Goal: Task Accomplishment & Management: Use online tool/utility

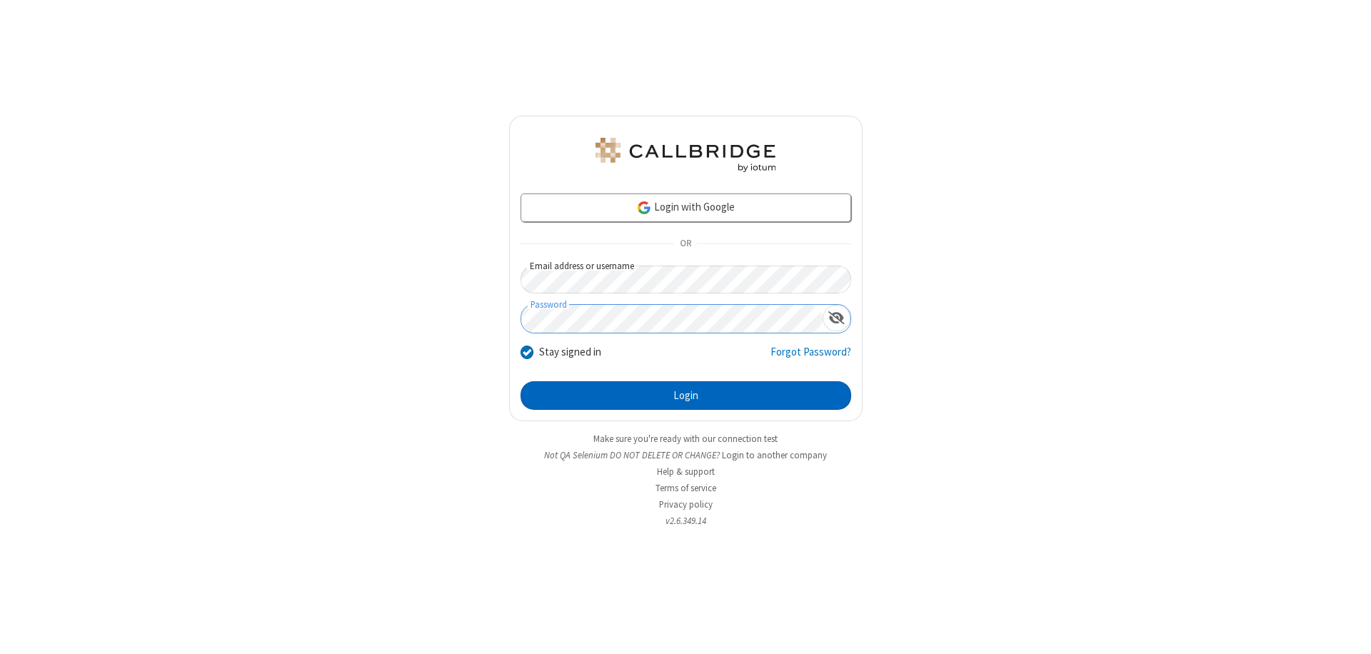
click at [686, 396] on button "Login" at bounding box center [686, 395] width 331 height 29
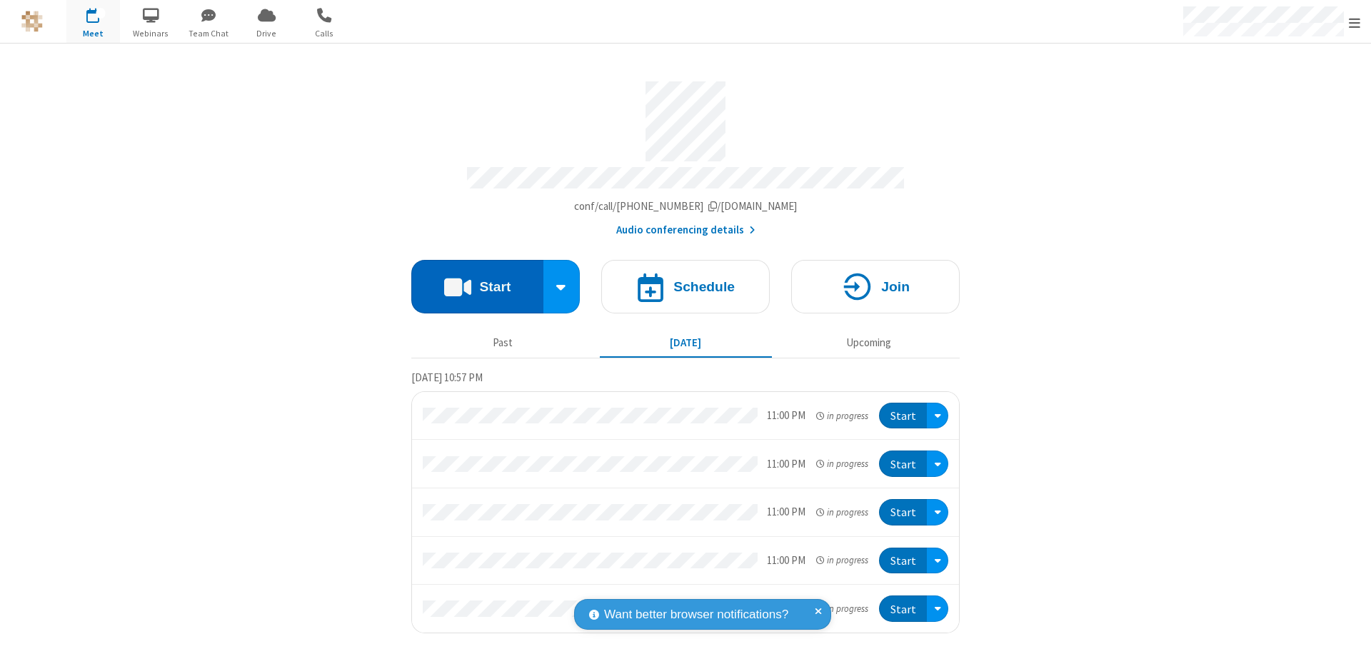
click at [477, 280] on button "Start" at bounding box center [477, 287] width 132 height 54
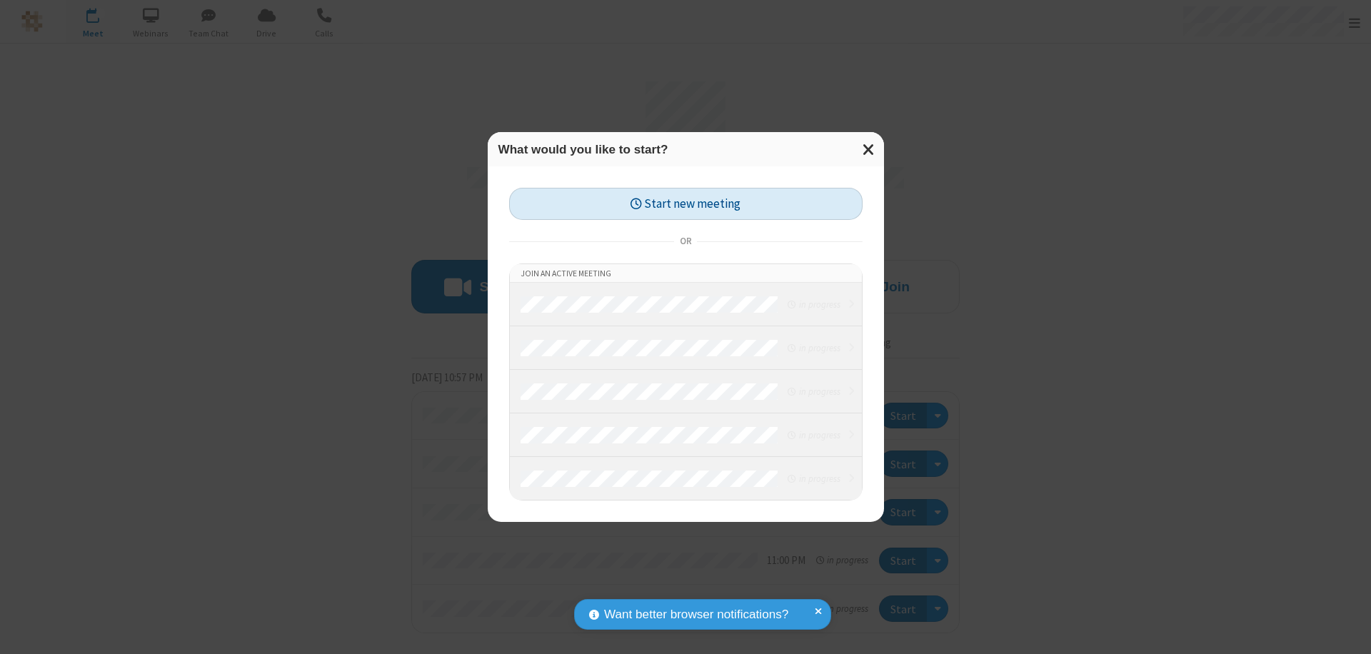
click at [686, 204] on button "Start new meeting" at bounding box center [685, 204] width 353 height 32
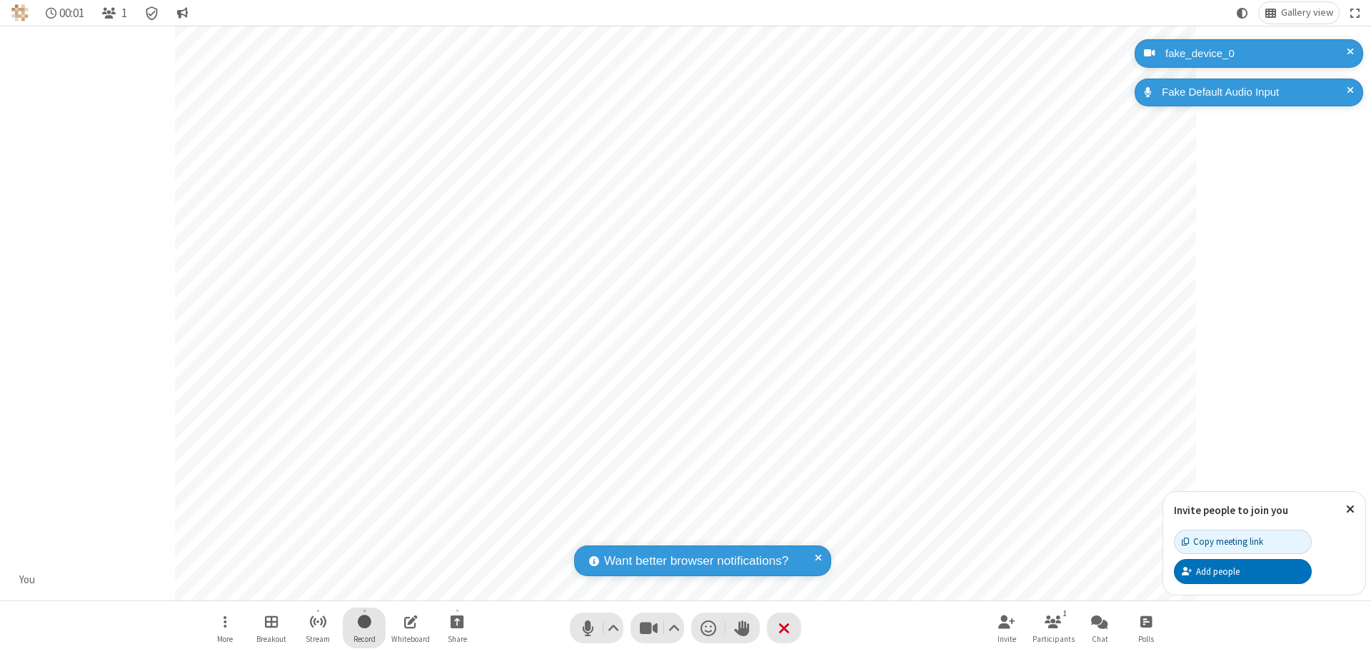
click at [364, 628] on span "Start recording" at bounding box center [365, 622] width 14 height 18
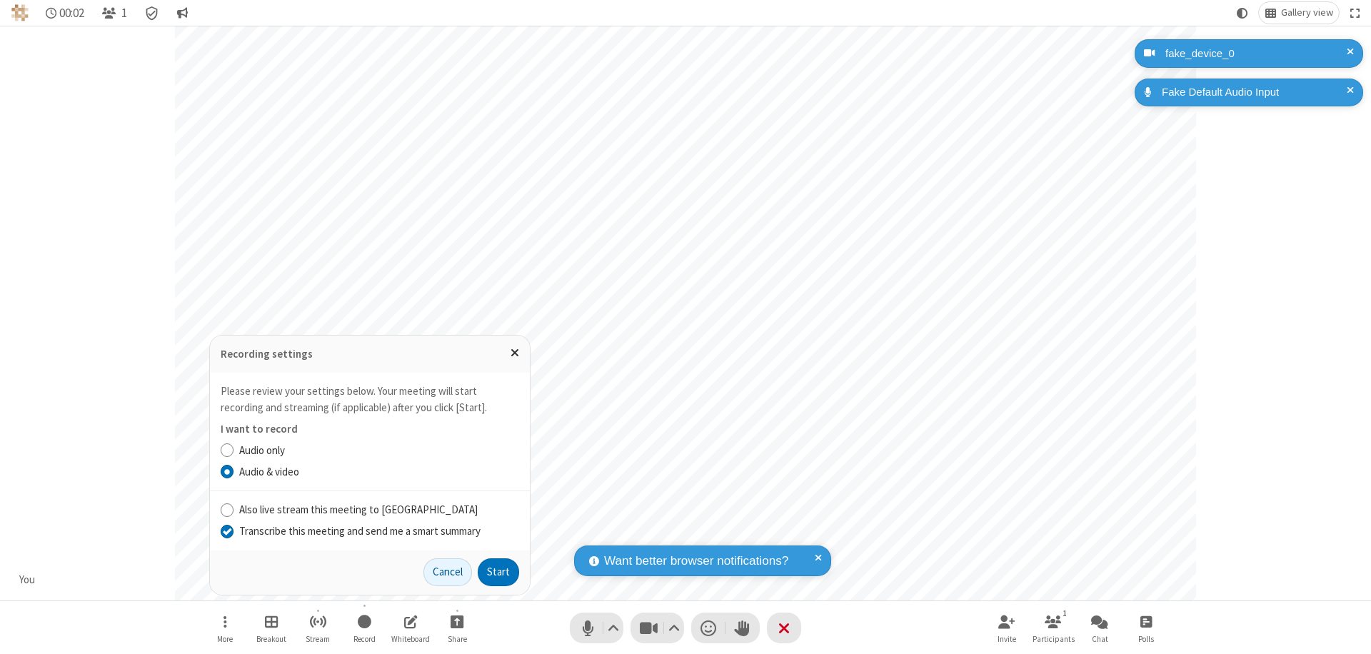
click at [226, 531] on input "Transcribe this meeting and send me a smart summary" at bounding box center [228, 530] width 14 height 15
click at [498, 572] on button "Start" at bounding box center [498, 572] width 41 height 29
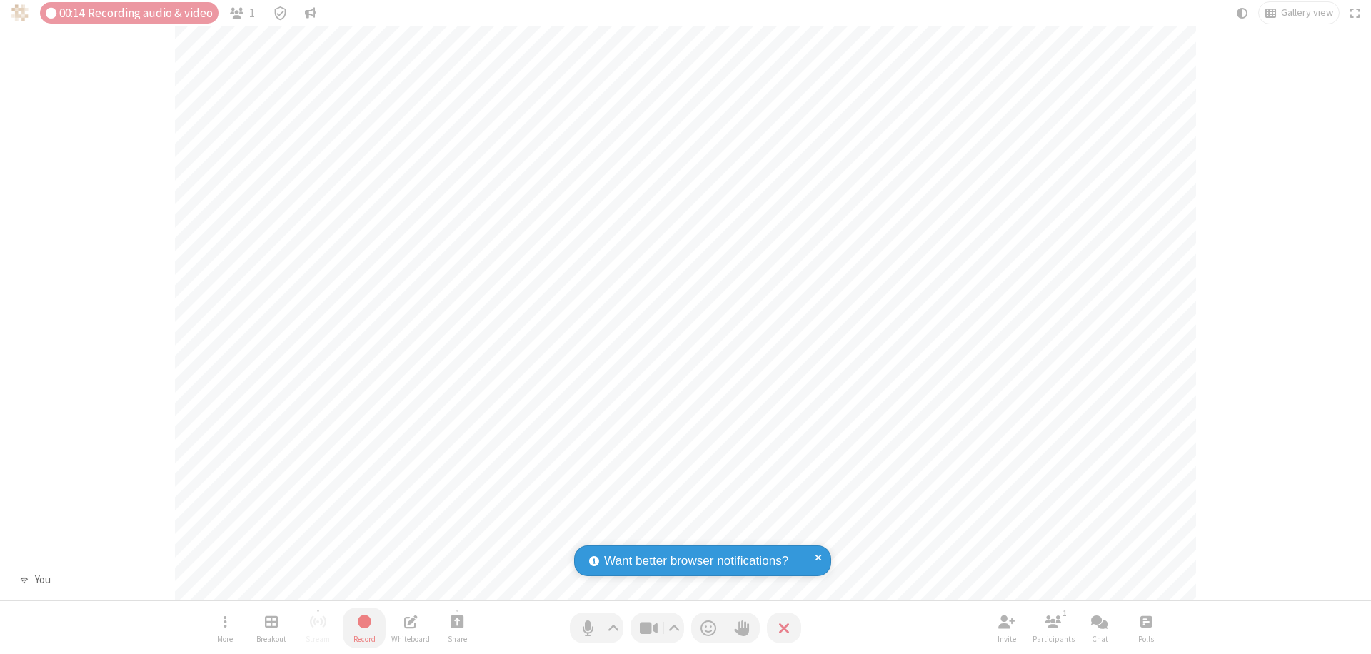
click at [364, 628] on span "Stop recording" at bounding box center [364, 622] width 16 height 18
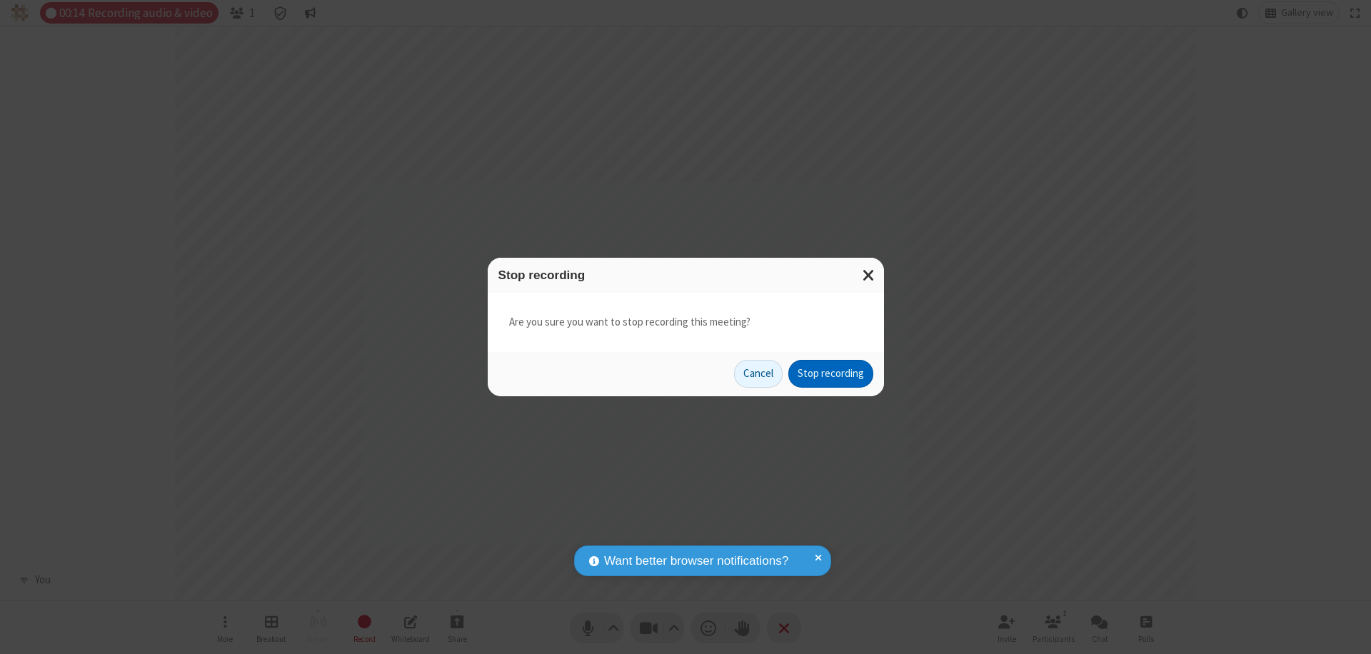
click at [830, 373] on button "Stop recording" at bounding box center [830, 374] width 85 height 29
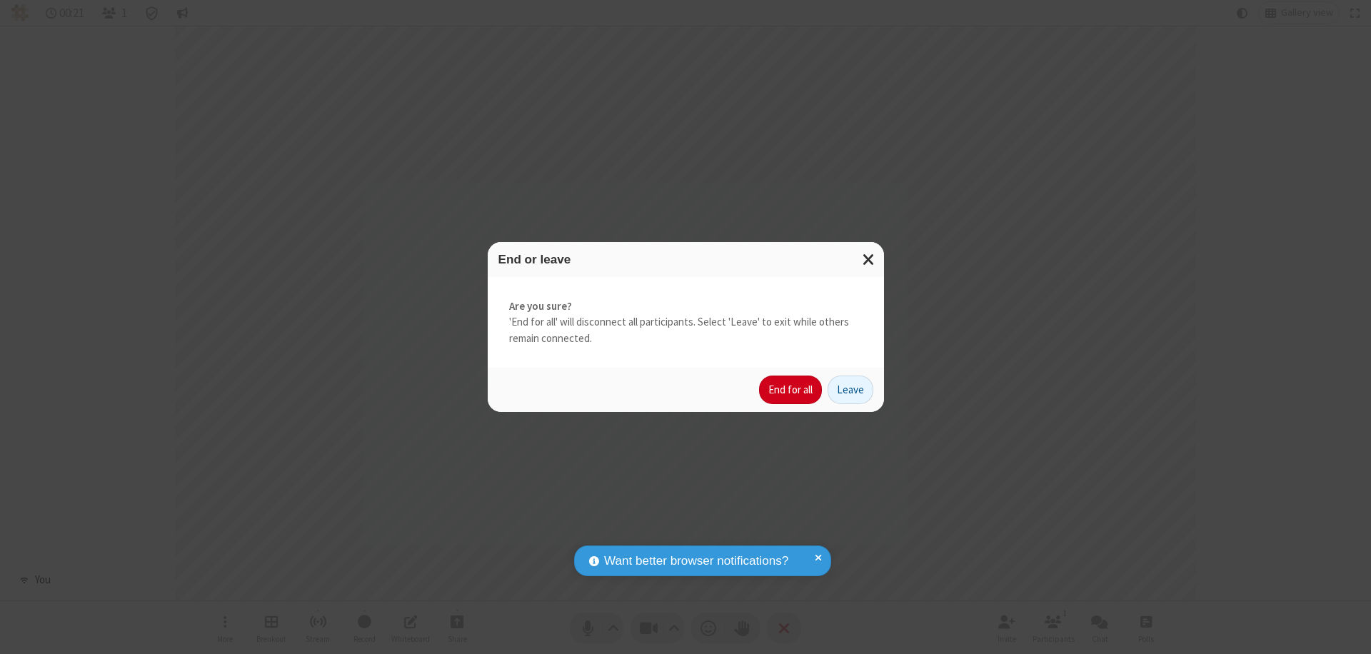
click at [791, 390] on button "End for all" at bounding box center [790, 390] width 63 height 29
